Goal: Information Seeking & Learning: Find specific fact

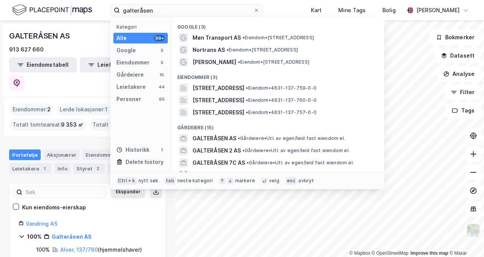
click at [67, 19] on div "galteråsen Kategori Alle 99+ Google 3 Eiendommer 3 Gårdeiere 15 Leietakere 44 P…" at bounding box center [242, 10] width 484 height 21
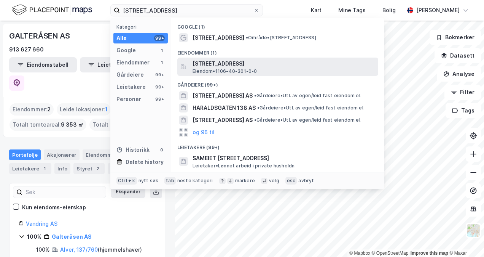
type input "[STREET_ADDRESS]"
click at [224, 65] on span "[STREET_ADDRESS]" at bounding box center [284, 63] width 183 height 9
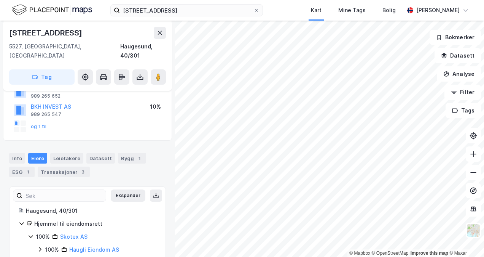
scroll to position [91, 0]
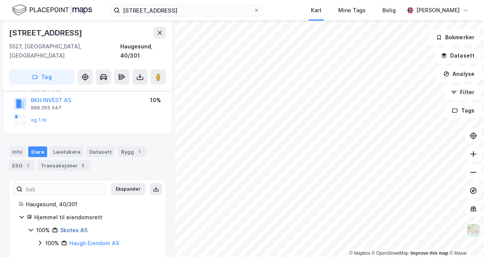
click at [76, 226] on link "Skotex AS" at bounding box center [73, 229] width 27 height 6
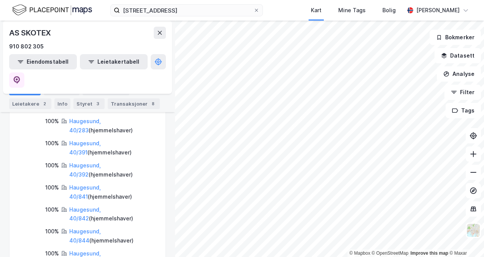
scroll to position [457, 0]
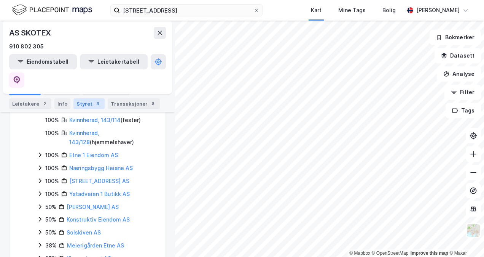
click at [94, 104] on div "3" at bounding box center [98, 104] width 8 height 8
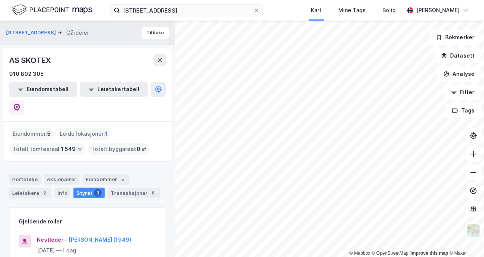
scroll to position [38, 0]
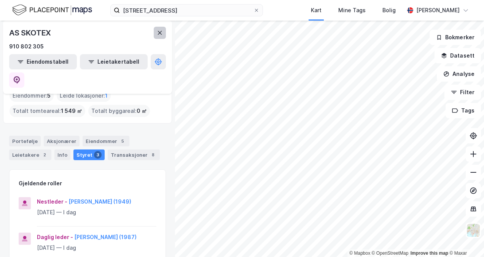
click at [160, 34] on icon at bounding box center [160, 33] width 6 height 6
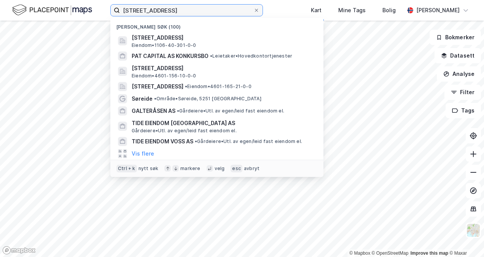
drag, startPoint x: 227, startPoint y: 8, endPoint x: 40, endPoint y: 13, distance: 187.7
click at [40, 13] on div "[STREET_ADDRESS] Nylige søk (100) [STREET_ADDRESS], HAUGESUND Eiendom • 1106-40…" at bounding box center [242, 10] width 484 height 21
